Goal: Task Accomplishment & Management: Use online tool/utility

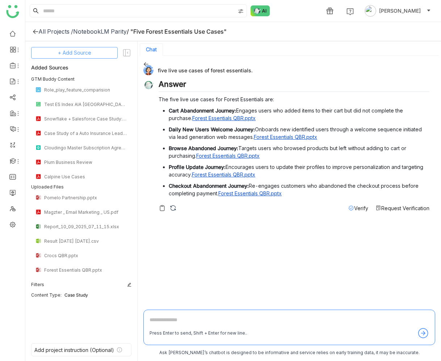
click at [89, 52] on span "+ Add Source" at bounding box center [74, 53] width 33 height 8
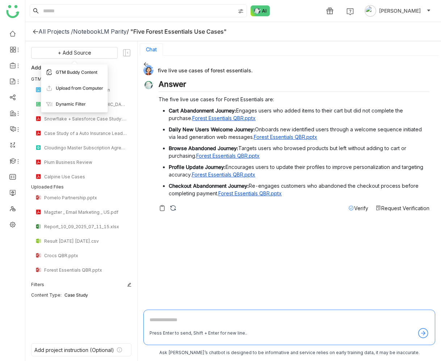
click at [89, 71] on span "GTM Buddy Content" at bounding box center [77, 72] width 42 height 7
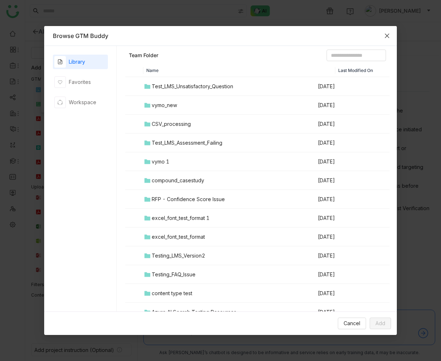
click at [385, 34] on icon "Close" at bounding box center [387, 36] width 4 height 4
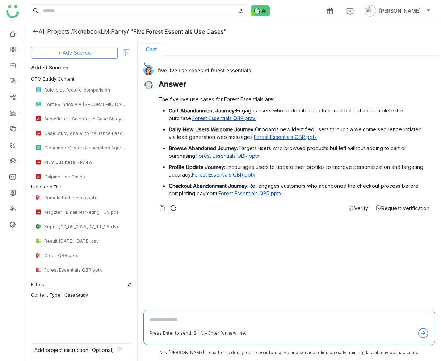
click at [102, 52] on button "+ Add Source" at bounding box center [74, 53] width 86 height 12
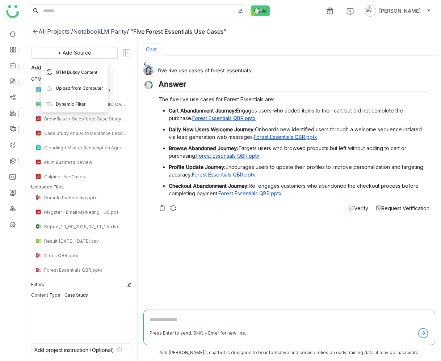
click at [82, 74] on span "GTM Buddy Content" at bounding box center [77, 72] width 42 height 7
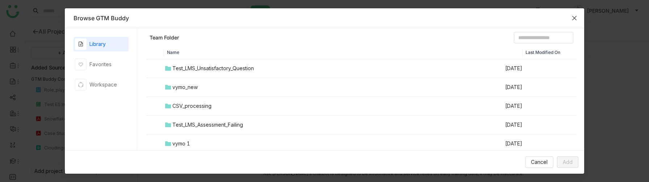
click at [440, 20] on icon "Close" at bounding box center [574, 18] width 6 height 6
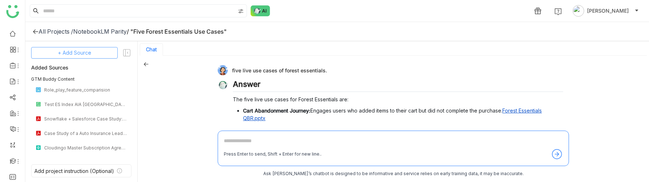
click at [68, 54] on span "+ Add Source" at bounding box center [74, 53] width 33 height 8
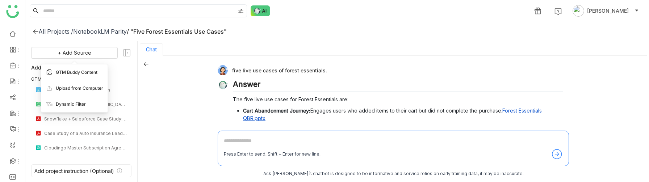
click at [68, 76] on div "GTM Buddy Content" at bounding box center [74, 72] width 66 height 16
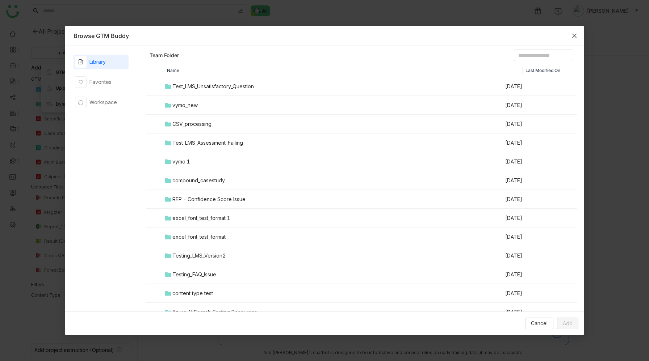
click at [440, 35] on icon "Close" at bounding box center [574, 36] width 6 height 6
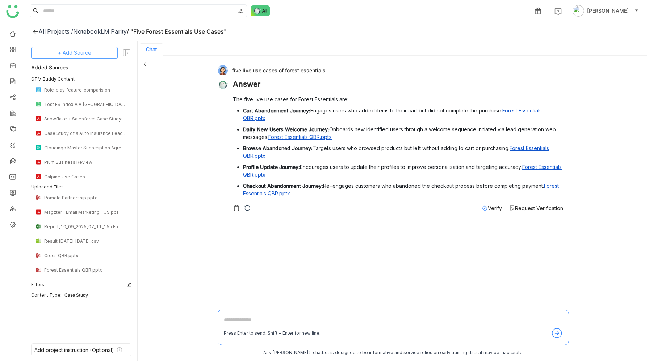
click at [79, 52] on span "+ Add Source" at bounding box center [74, 53] width 33 height 8
click at [77, 68] on div "GTM Buddy Content" at bounding box center [74, 72] width 66 height 16
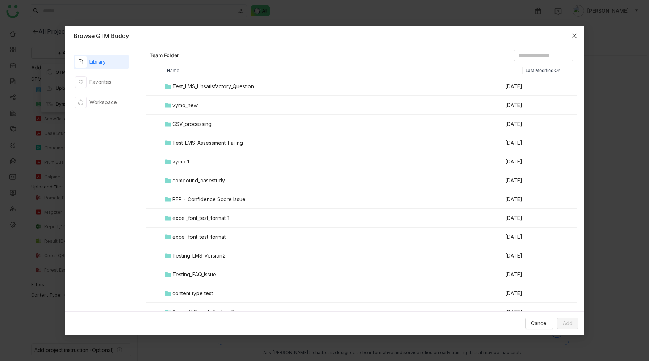
click at [440, 37] on icon "Close" at bounding box center [574, 36] width 6 height 6
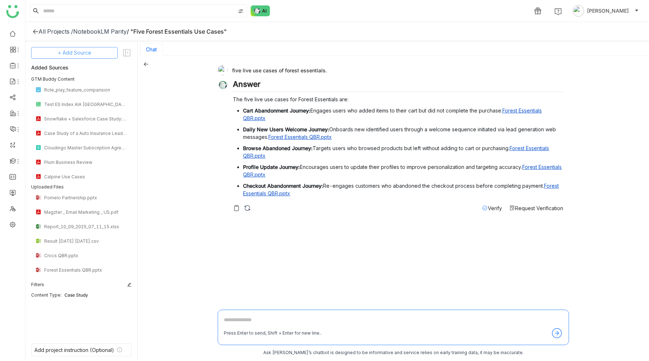
click at [99, 54] on button "+ Add Source" at bounding box center [74, 53] width 86 height 12
click at [94, 73] on span "GTM Buddy Content" at bounding box center [80, 72] width 42 height 7
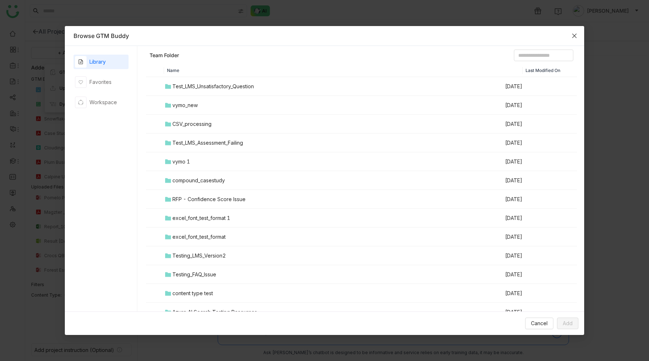
click at [574, 35] on icon "Close" at bounding box center [574, 36] width 4 height 4
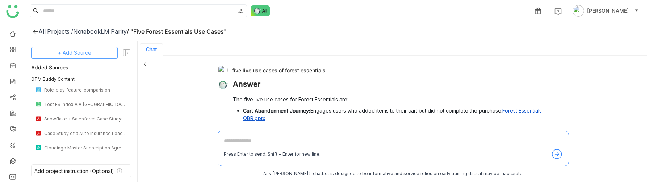
click at [82, 50] on span "+ Add Source" at bounding box center [74, 53] width 33 height 8
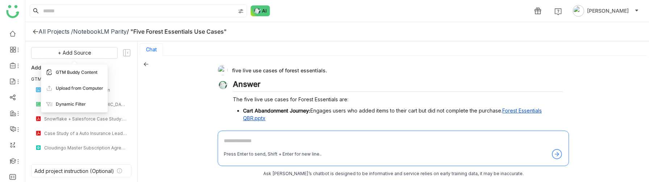
click at [82, 71] on span "GTM Buddy Content" at bounding box center [77, 72] width 42 height 7
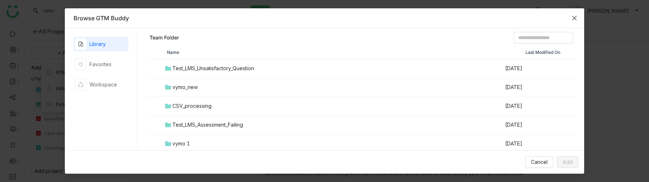
click at [573, 14] on span "Close" at bounding box center [574, 18] width 20 height 20
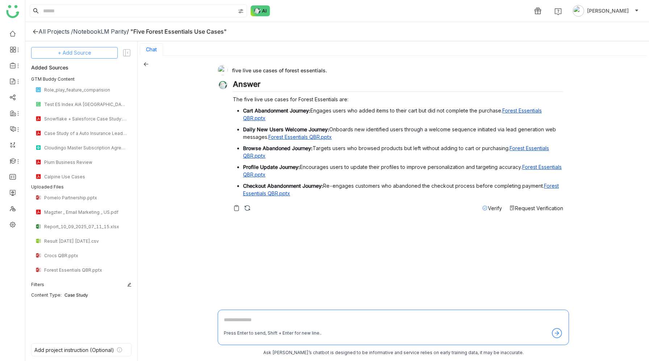
click at [103, 54] on button "+ Add Source" at bounding box center [74, 53] width 86 height 12
click at [91, 75] on span "GTM Buddy Content" at bounding box center [77, 72] width 42 height 7
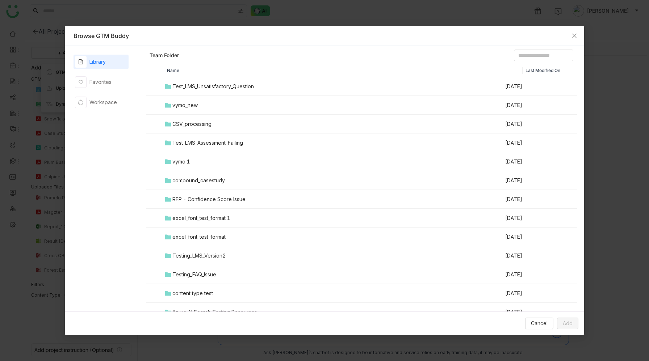
click at [186, 123] on div "CSV_processing" at bounding box center [191, 124] width 39 height 8
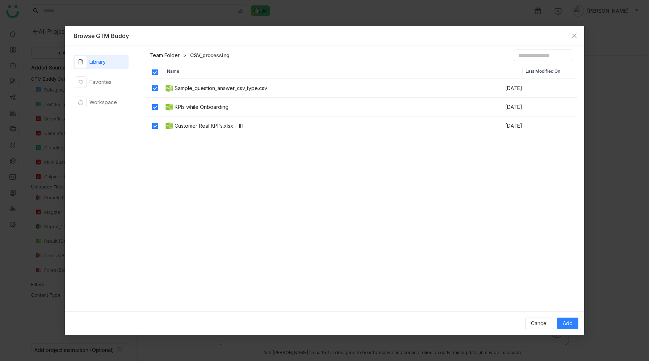
click at [107, 64] on div "Library" at bounding box center [100, 62] width 55 height 14
click at [165, 54] on link "Team Folder" at bounding box center [164, 55] width 30 height 7
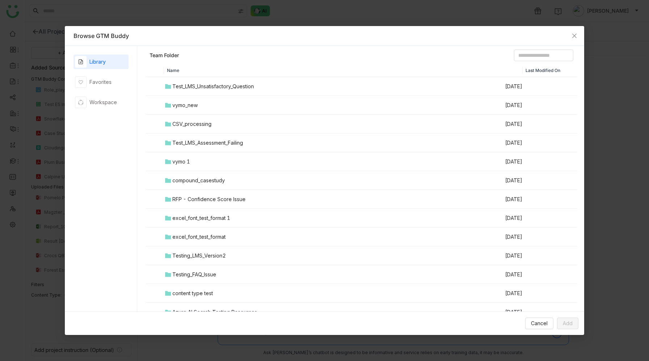
click at [178, 124] on div "CSV_processing" at bounding box center [191, 124] width 39 height 8
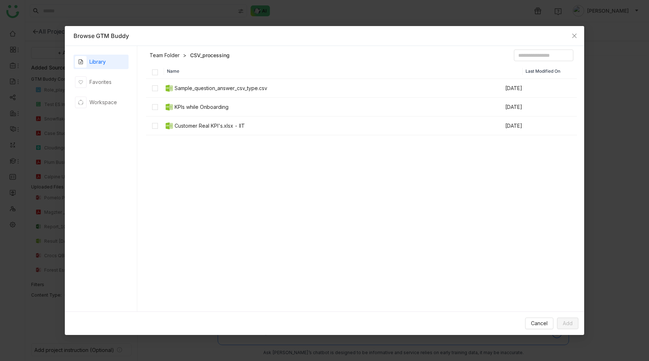
click at [239, 12] on nz-modal-container "Browse GTM Buddy Library Favorites Workspace Team Folder CSV_processing Name La…" at bounding box center [324, 180] width 649 height 361
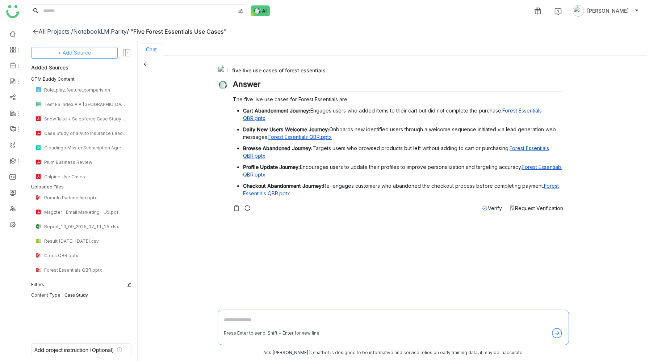
click at [76, 55] on span "+ Add Source" at bounding box center [74, 53] width 33 height 8
click at [80, 88] on span "Upload from Computer" at bounding box center [79, 88] width 47 height 7
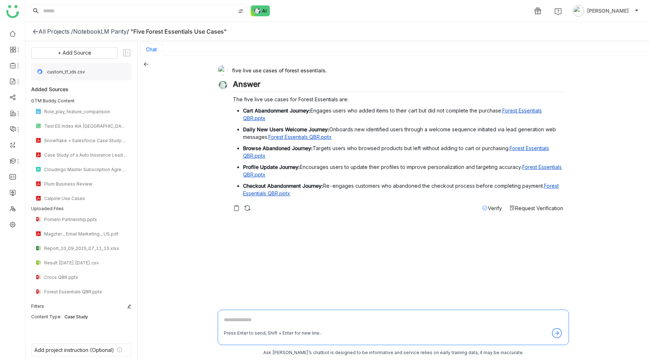
click at [113, 72] on span "custom_tf_ids.csv" at bounding box center [87, 71] width 80 height 5
click at [83, 67] on div "custom_tf_ids.csv" at bounding box center [81, 71] width 100 height 17
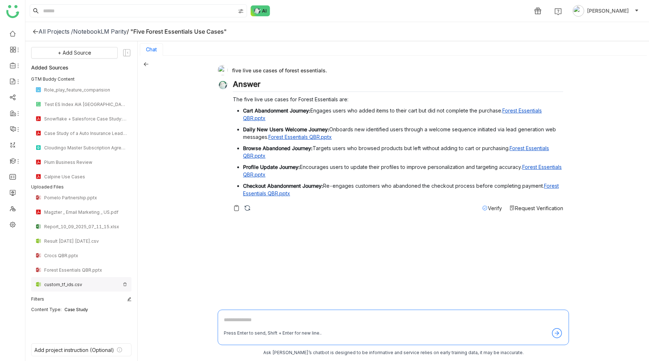
click at [127, 284] on img at bounding box center [125, 284] width 4 height 4
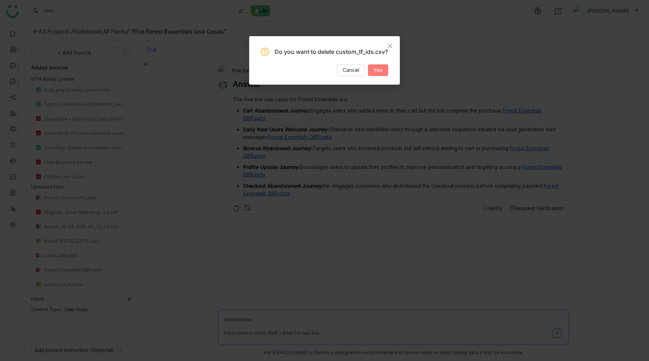
click at [383, 76] on button "Yes" at bounding box center [378, 70] width 20 height 12
